Goal: Task Accomplishment & Management: Use online tool/utility

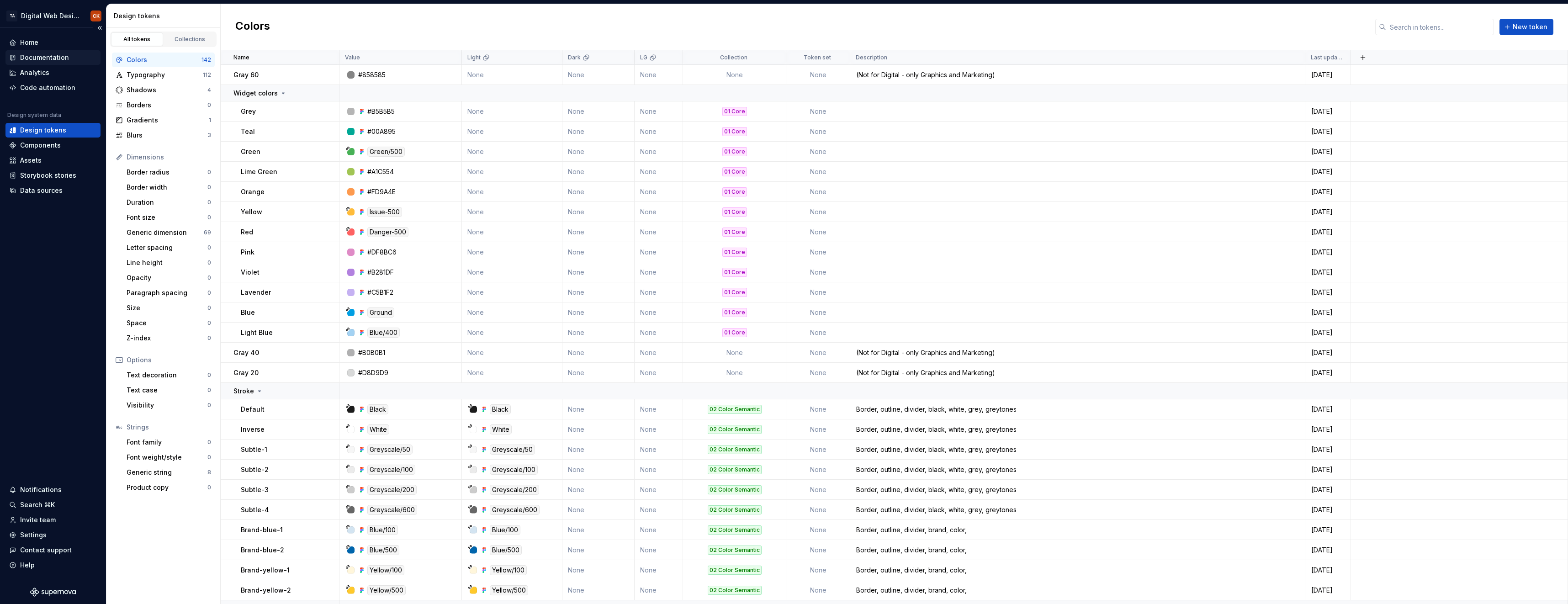
click at [33, 59] on div "Documentation" at bounding box center [44, 57] width 49 height 9
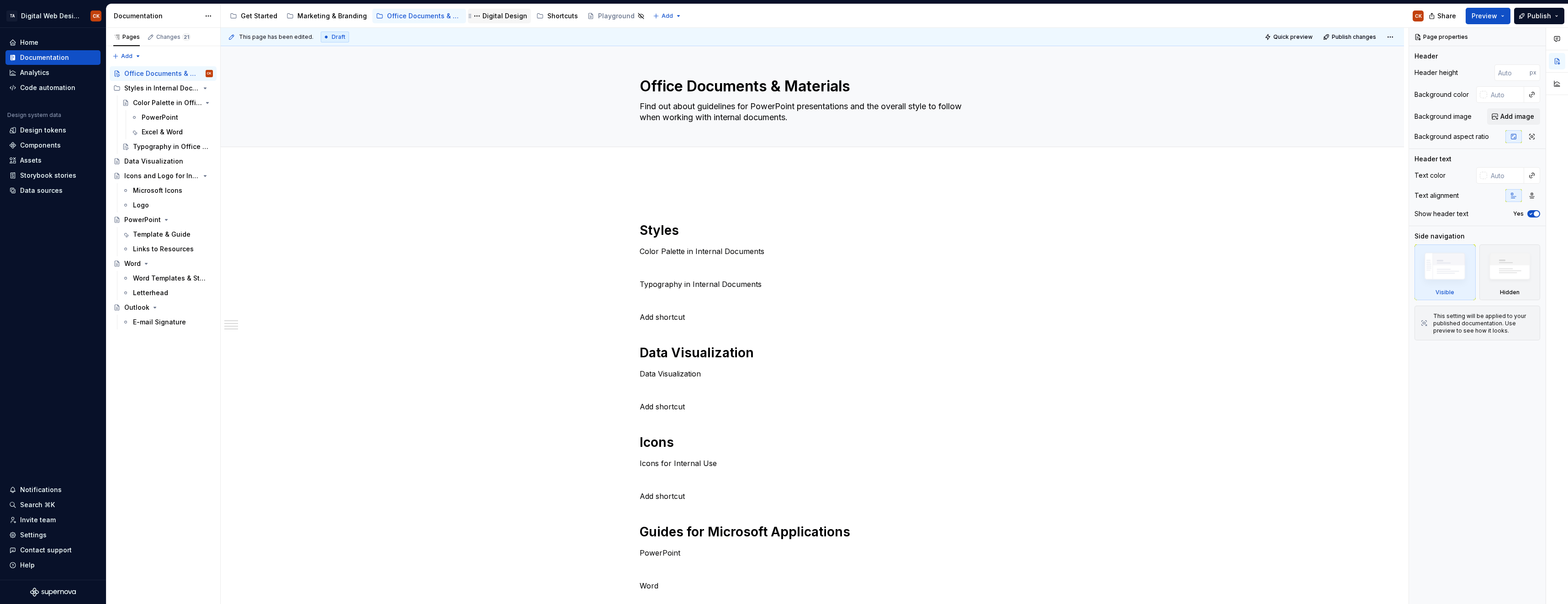
click at [505, 17] on div "Digital Design" at bounding box center [505, 16] width 45 height 9
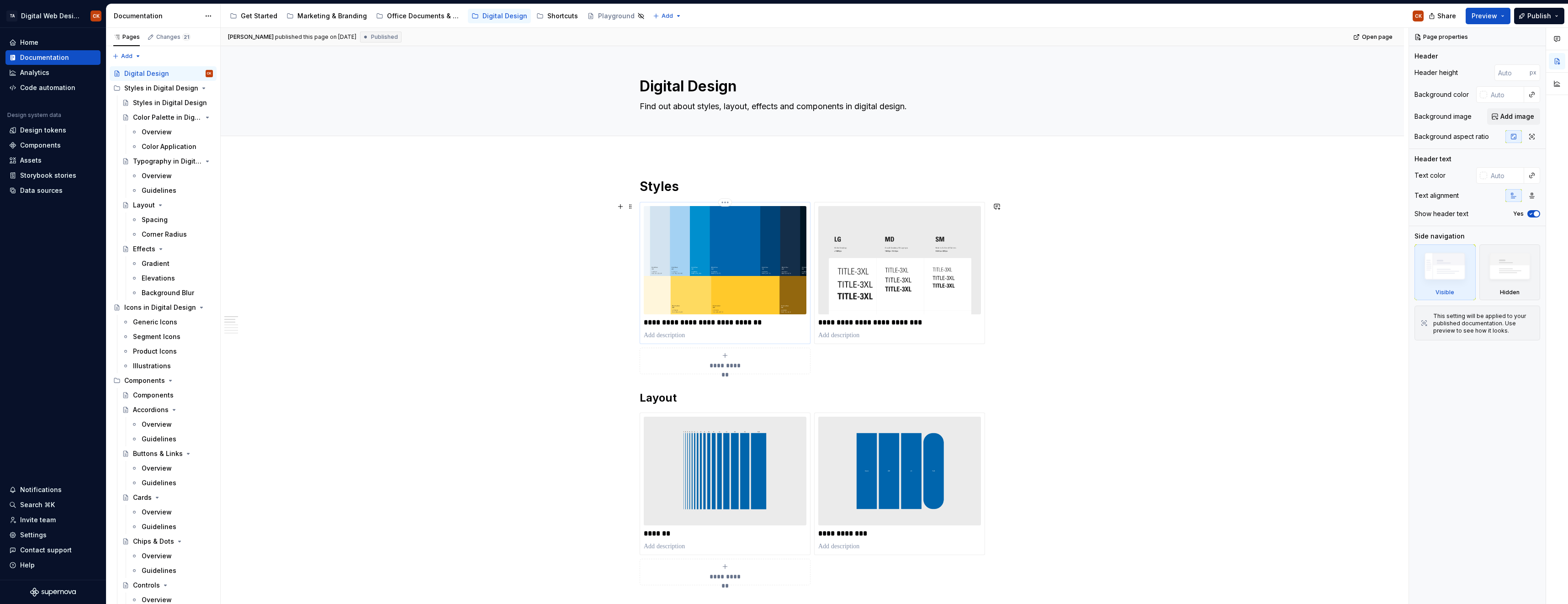
click at [738, 284] on img at bounding box center [725, 261] width 163 height 108
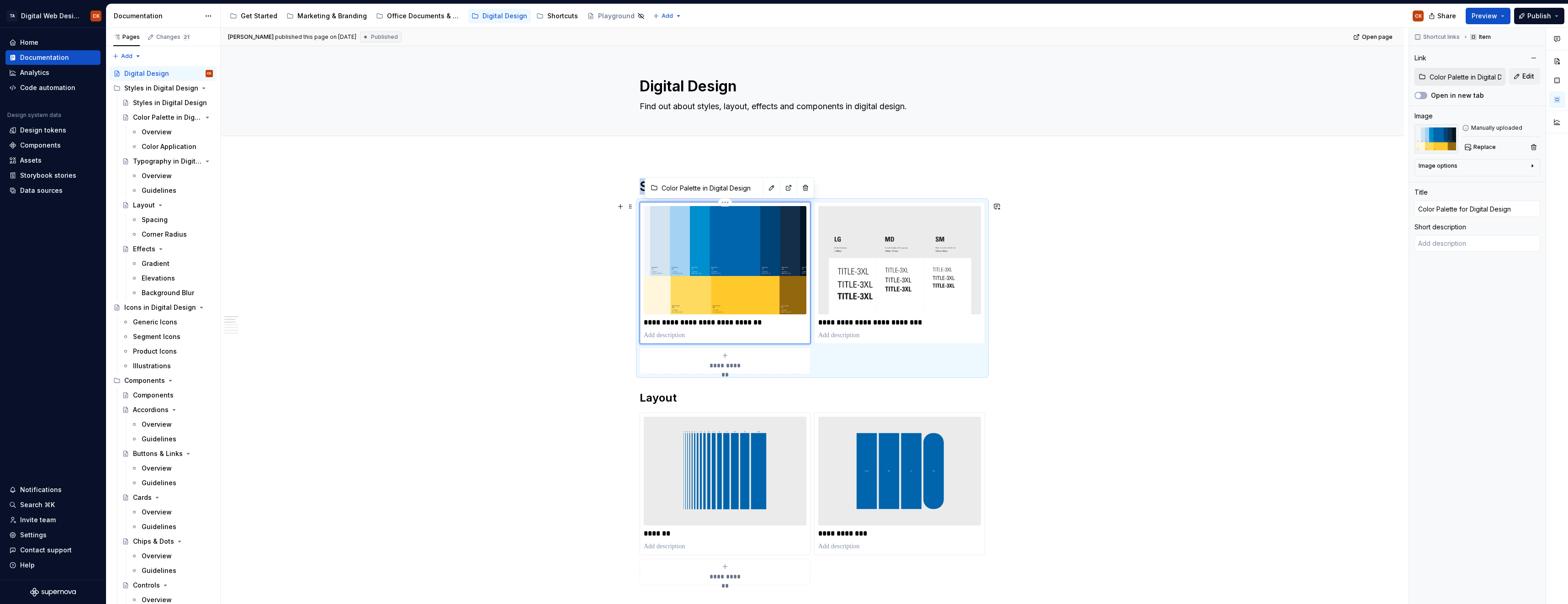
click at [722, 318] on div "**********" at bounding box center [725, 273] width 163 height 134
click at [1535, 13] on span "Publish" at bounding box center [1539, 16] width 24 height 9
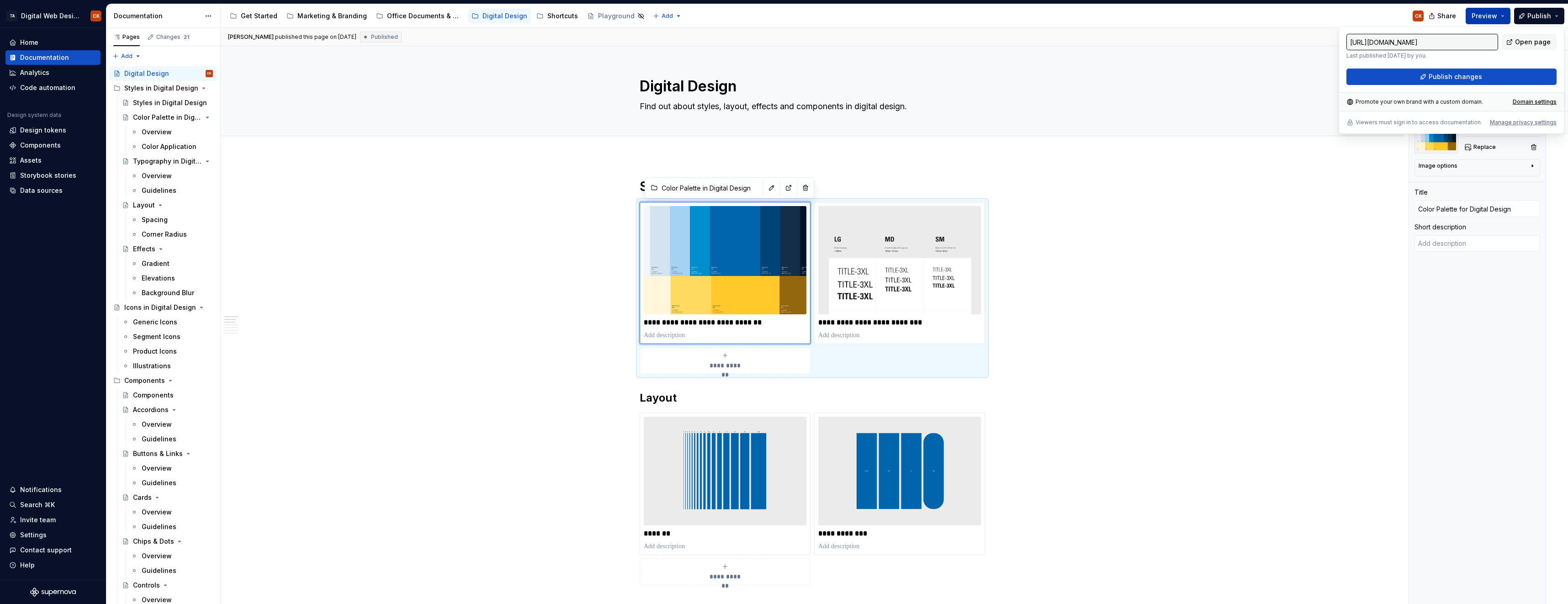
drag, startPoint x: 1535, startPoint y: 13, endPoint x: 1489, endPoint y: 14, distance: 46.0
click at [1489, 14] on span "Preview" at bounding box center [1485, 16] width 26 height 9
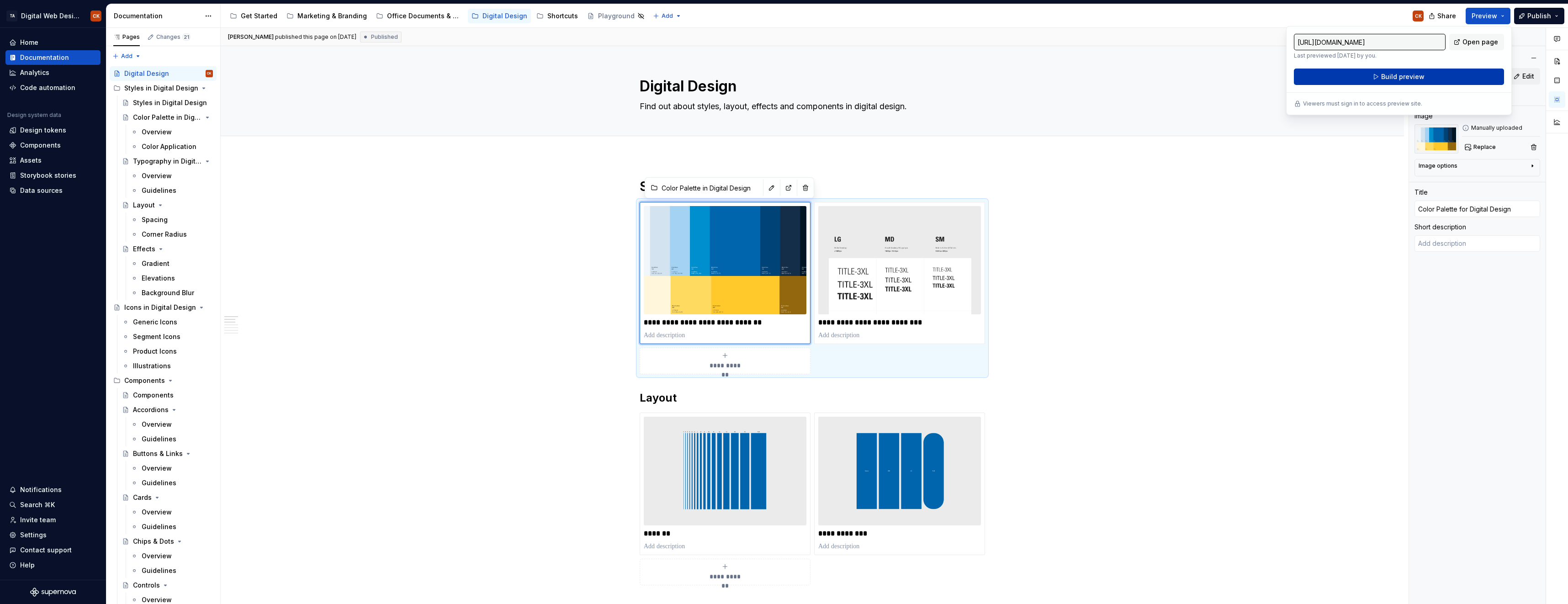
drag, startPoint x: 1489, startPoint y: 14, endPoint x: 1415, endPoint y: 79, distance: 98.5
click at [1415, 79] on span "Build preview" at bounding box center [1402, 77] width 43 height 9
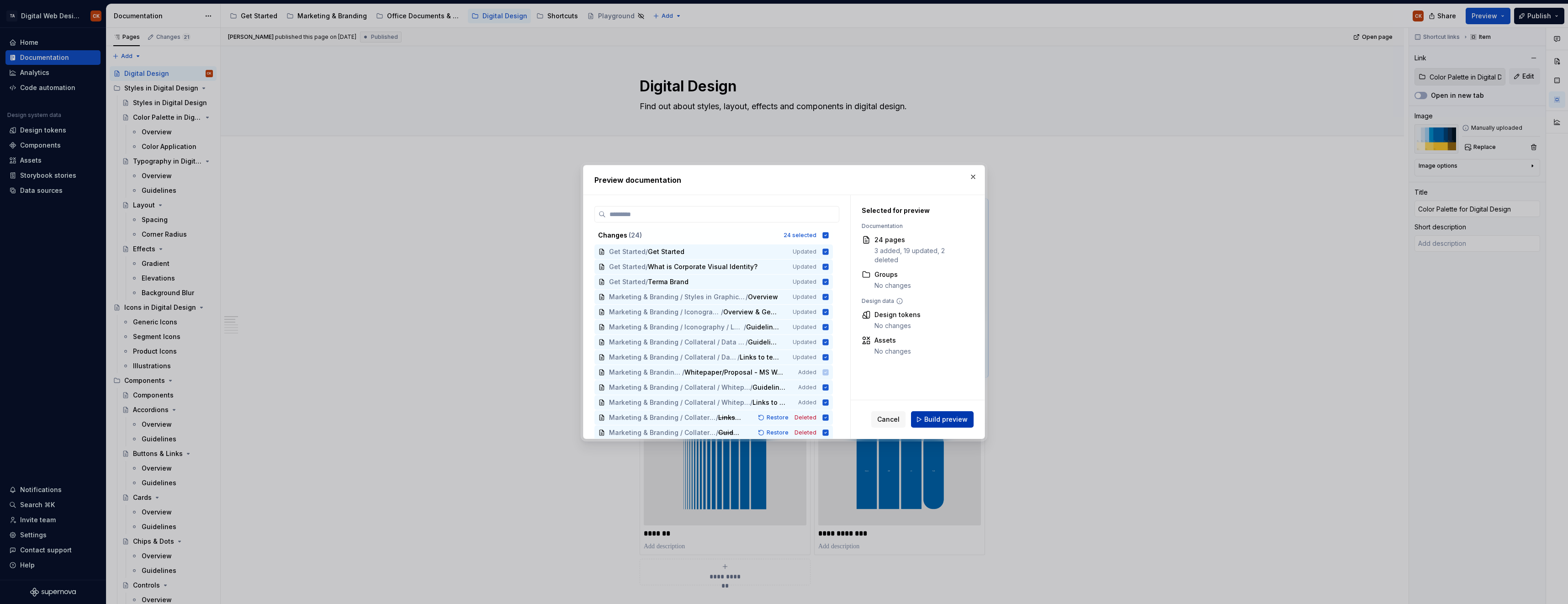
click at [934, 417] on span "Build preview" at bounding box center [945, 420] width 43 height 9
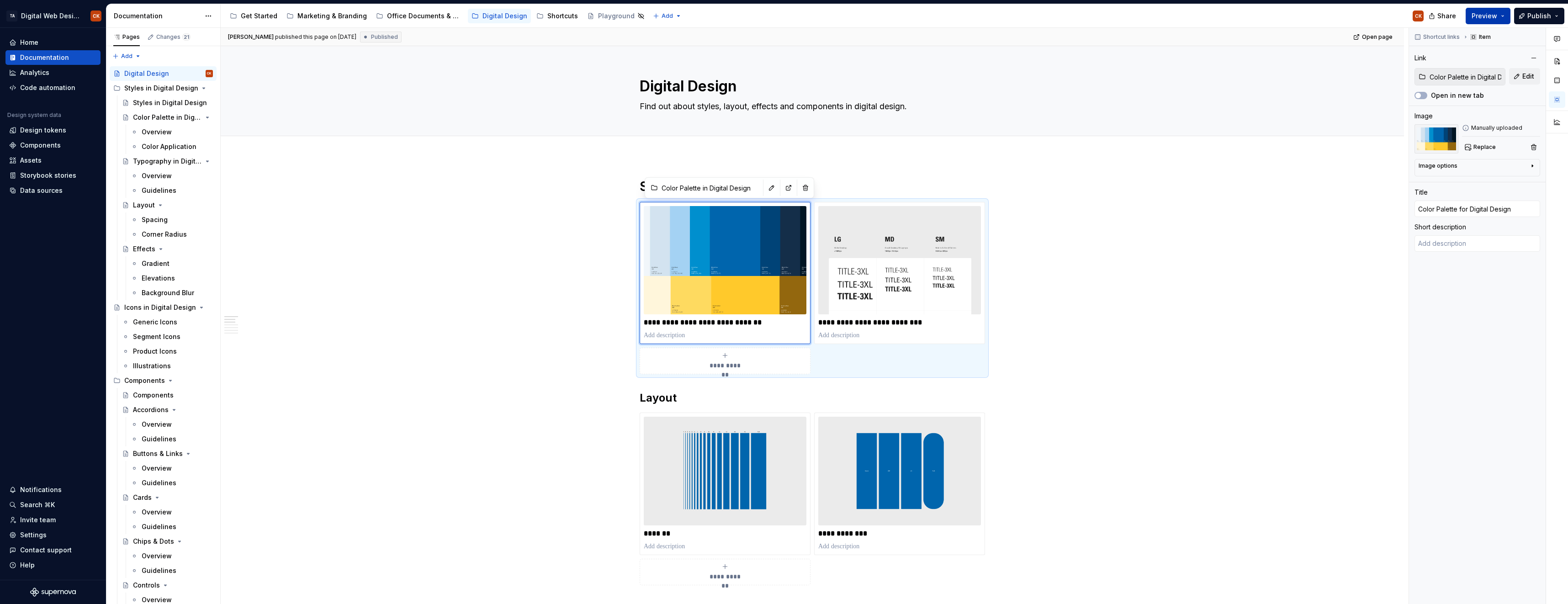
click at [1485, 18] on span "Preview" at bounding box center [1485, 16] width 26 height 9
click at [1481, 42] on span "Open page" at bounding box center [1480, 42] width 36 height 9
type textarea "*"
